Goal: Task Accomplishment & Management: Use online tool/utility

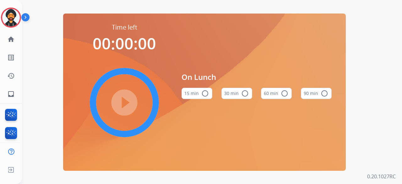
click at [13, 14] on img at bounding box center [11, 18] width 18 height 18
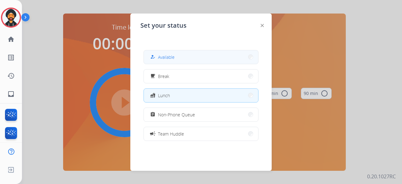
click at [164, 55] on span "Available" at bounding box center [166, 57] width 17 height 7
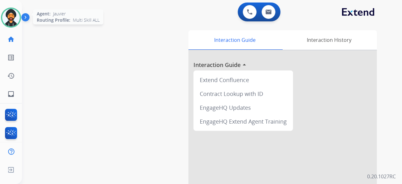
click at [12, 13] on img at bounding box center [11, 18] width 18 height 18
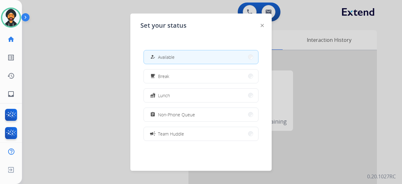
drag, startPoint x: 182, startPoint y: 118, endPoint x: 182, endPoint y: 103, distance: 15.7
click at [182, 117] on button "assignment Non-Phone Queue" at bounding box center [201, 114] width 114 height 13
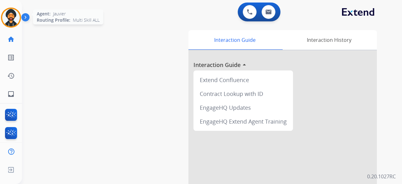
click at [10, 17] on img at bounding box center [11, 18] width 18 height 18
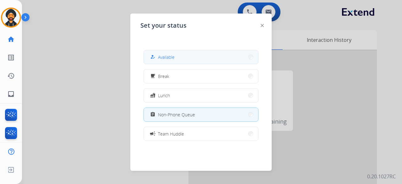
click at [162, 63] on div "how_to_reg Available" at bounding box center [200, 57] width 115 height 14
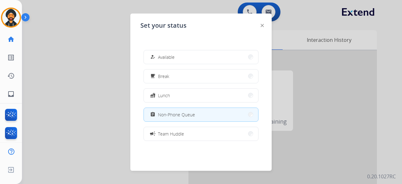
click at [93, 57] on div at bounding box center [201, 92] width 402 height 184
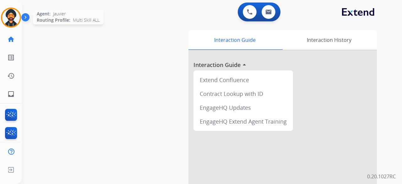
click at [15, 16] on img at bounding box center [11, 18] width 18 height 18
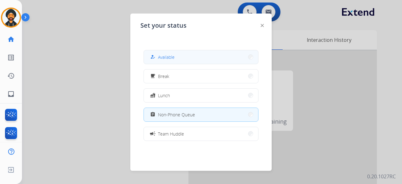
click at [163, 51] on button "how_to_reg Available" at bounding box center [201, 56] width 114 height 13
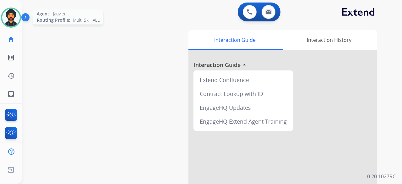
click at [19, 22] on div at bounding box center [11, 18] width 20 height 20
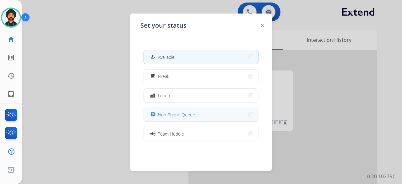
click at [190, 117] on span "Non-Phone Queue" at bounding box center [176, 114] width 37 height 7
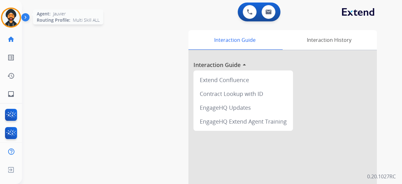
click at [19, 18] on img at bounding box center [11, 18] width 18 height 18
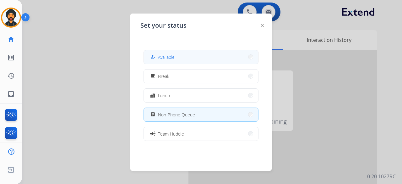
click at [193, 52] on button "how_to_reg Available" at bounding box center [201, 56] width 114 height 13
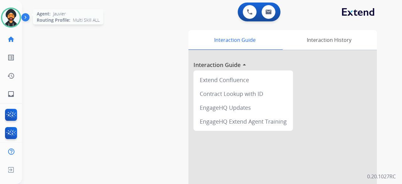
click at [5, 16] on img at bounding box center [11, 18] width 18 height 18
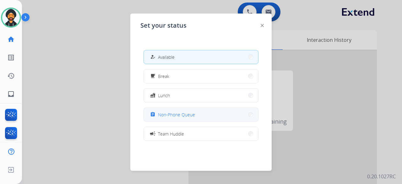
click at [198, 115] on button "assignment Non-Phone Queue" at bounding box center [201, 114] width 114 height 13
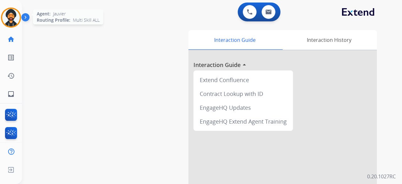
click at [15, 15] on img at bounding box center [11, 18] width 18 height 18
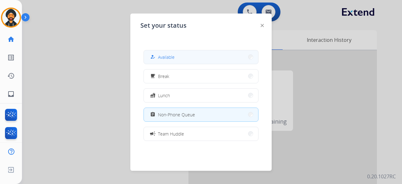
click at [207, 60] on button "how_to_reg Available" at bounding box center [201, 56] width 114 height 13
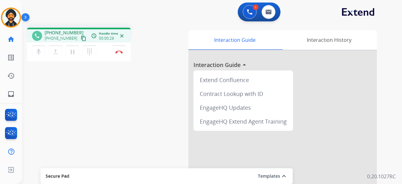
click at [81, 40] on mat-icon "content_copy" at bounding box center [84, 38] width 6 height 6
click at [120, 51] on img at bounding box center [119, 51] width 8 height 3
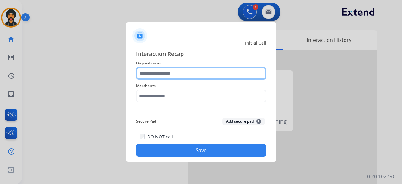
click at [175, 76] on input "text" at bounding box center [201, 73] width 130 height 13
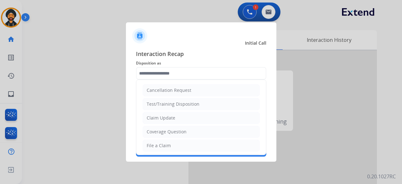
drag, startPoint x: 168, startPoint y: 116, endPoint x: 166, endPoint y: 112, distance: 4.9
click at [168, 115] on div "Claim Update" at bounding box center [161, 118] width 29 height 6
type input "**********"
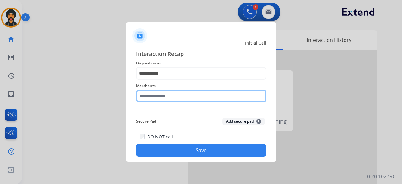
click at [150, 99] on input "text" at bounding box center [201, 95] width 130 height 13
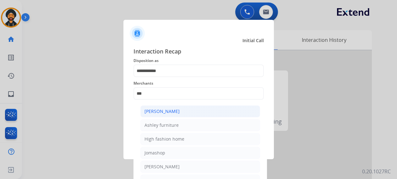
click at [177, 109] on div "[PERSON_NAME]" at bounding box center [161, 111] width 35 height 6
type input "**********"
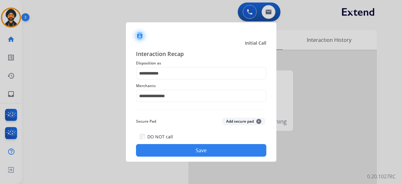
drag, startPoint x: 179, startPoint y: 148, endPoint x: 178, endPoint y: 145, distance: 3.2
click at [178, 146] on button "Save" at bounding box center [201, 150] width 130 height 13
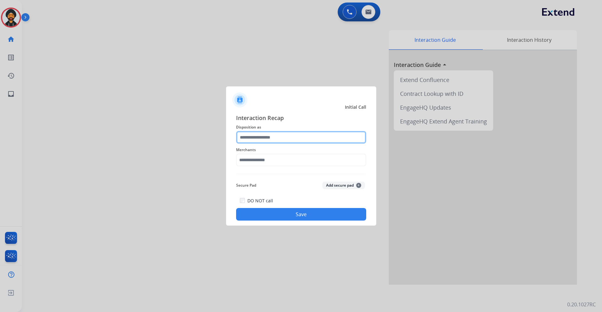
click at [272, 134] on input "text" at bounding box center [301, 137] width 130 height 13
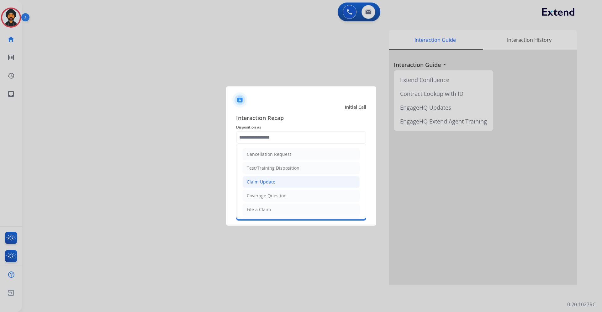
click at [268, 178] on li "Claim Update" at bounding box center [301, 182] width 117 height 12
type input "**********"
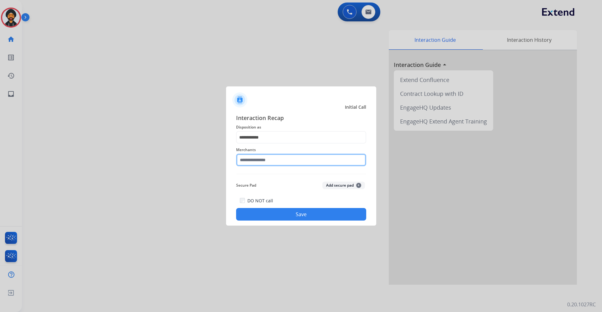
click at [264, 164] on input "text" at bounding box center [301, 159] width 130 height 13
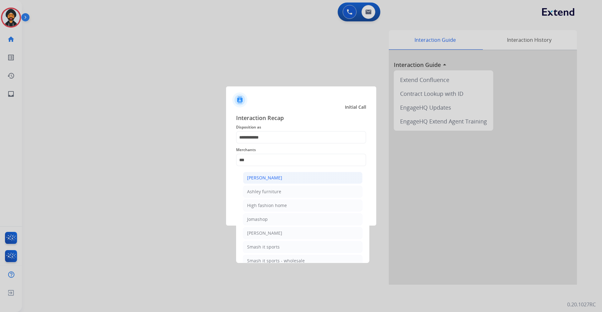
click at [264, 181] on li "[PERSON_NAME]" at bounding box center [303, 178] width 120 height 12
type input "**********"
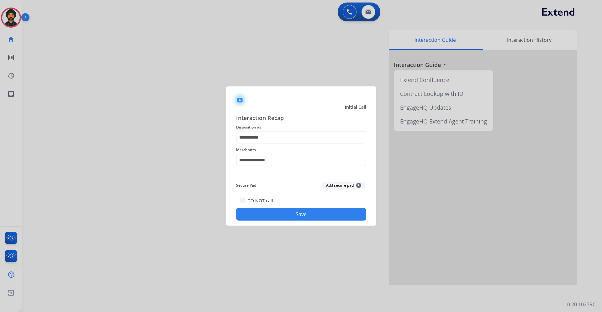
click at [290, 218] on button "Save" at bounding box center [301, 214] width 130 height 13
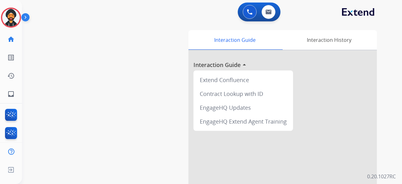
click at [390, 145] on div "0 Voice Interactions 0 Email Interactions swap_horiz Break voice bridge close_f…" at bounding box center [212, 92] width 380 height 184
click at [9, 13] on img at bounding box center [11, 18] width 18 height 18
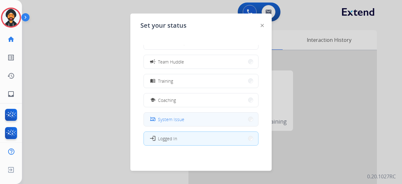
scroll to position [99, 0]
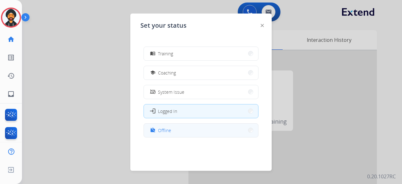
click at [181, 129] on button "work_off Offline" at bounding box center [201, 129] width 114 height 13
